Goal: Transaction & Acquisition: Purchase product/service

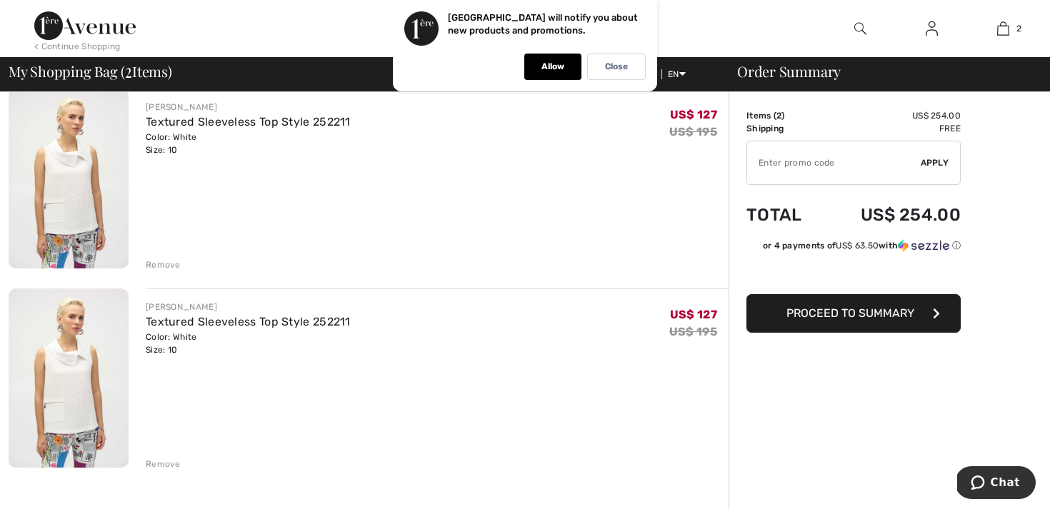
scroll to position [109, 0]
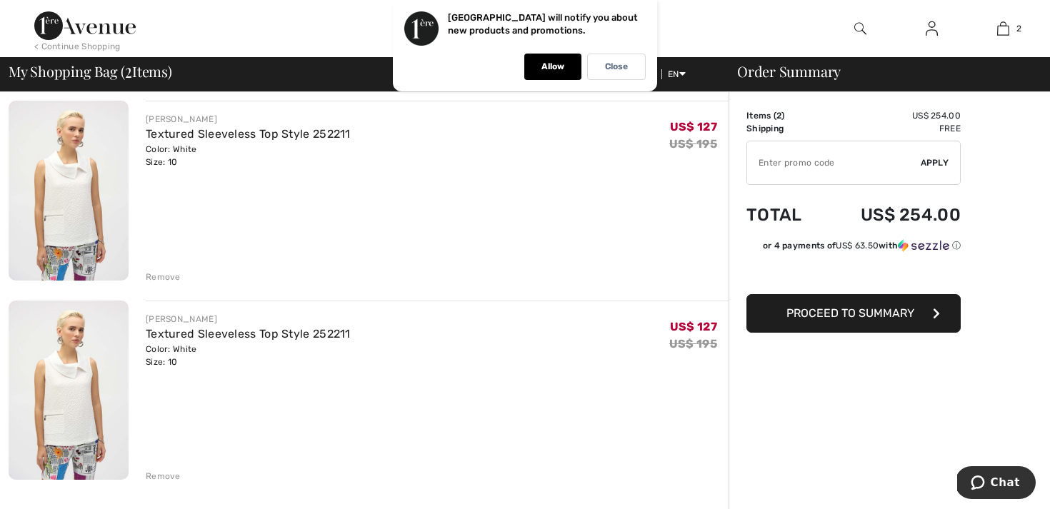
click at [160, 475] on div "Remove" at bounding box center [163, 476] width 35 height 13
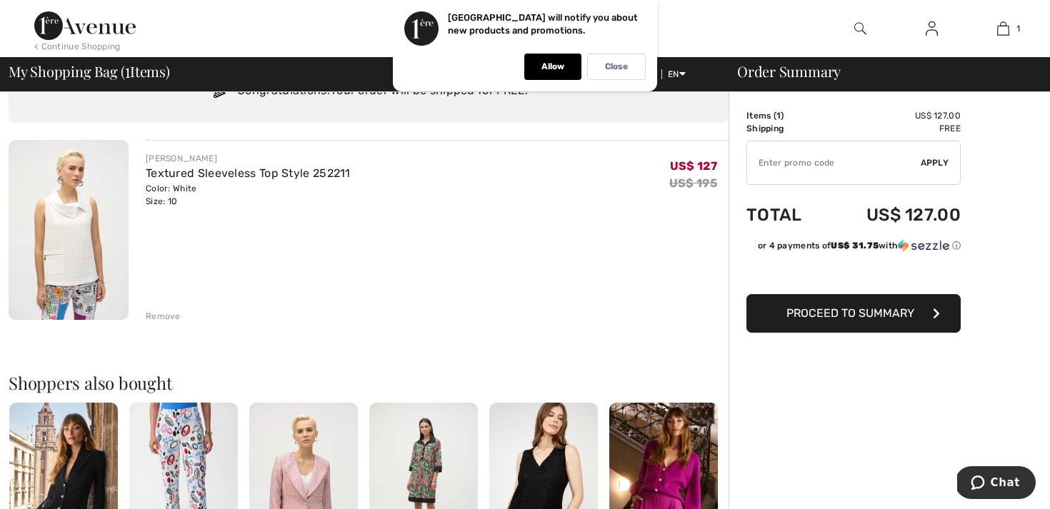
scroll to position [69, 0]
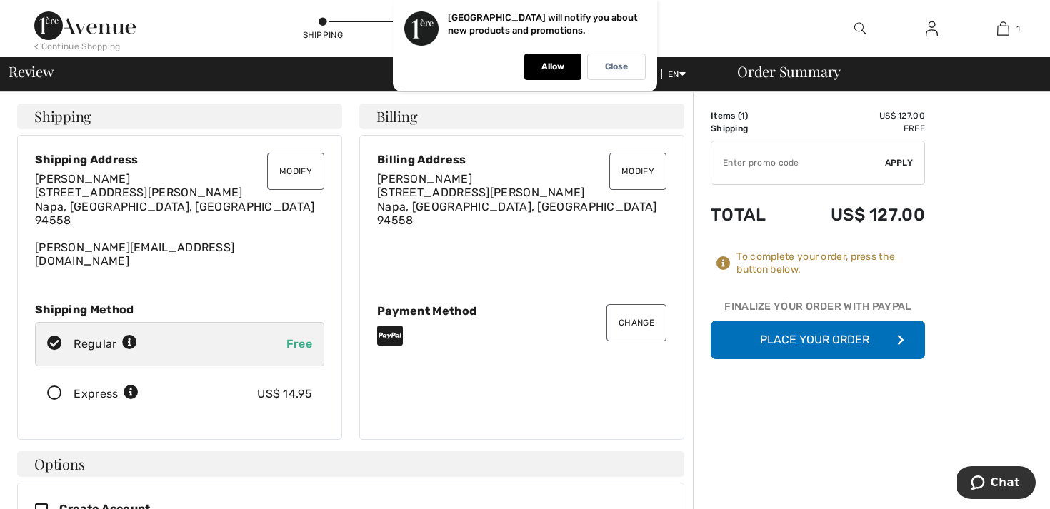
click at [842, 337] on button "Place Your Order" at bounding box center [818, 340] width 214 height 39
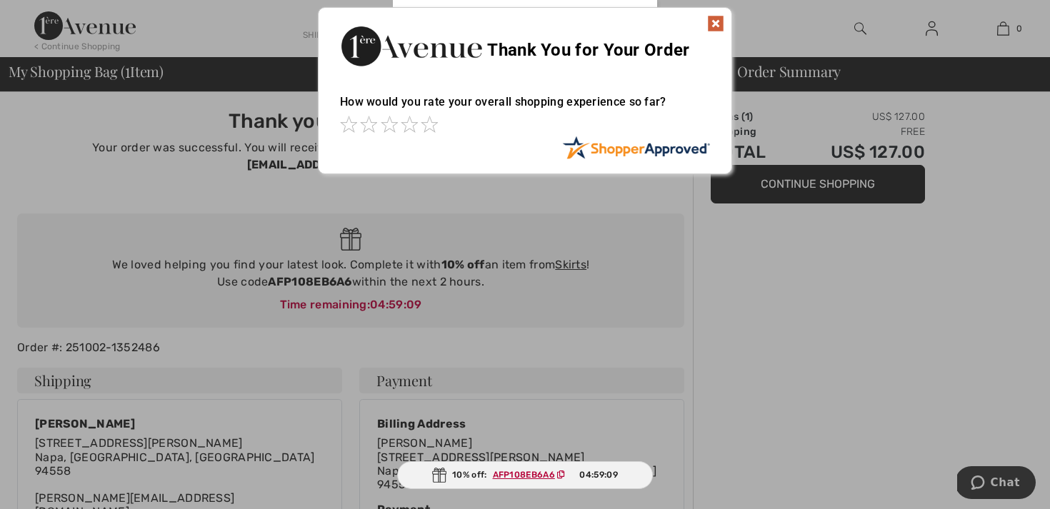
click at [721, 26] on img at bounding box center [715, 23] width 17 height 17
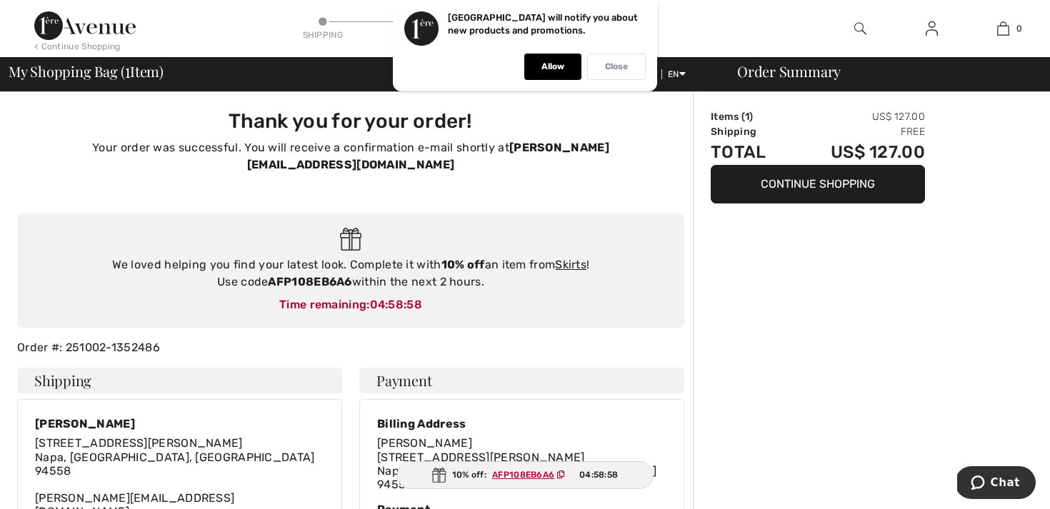
click at [612, 64] on p "Close" at bounding box center [616, 66] width 23 height 11
